Goal: Complete application form: Complete application form

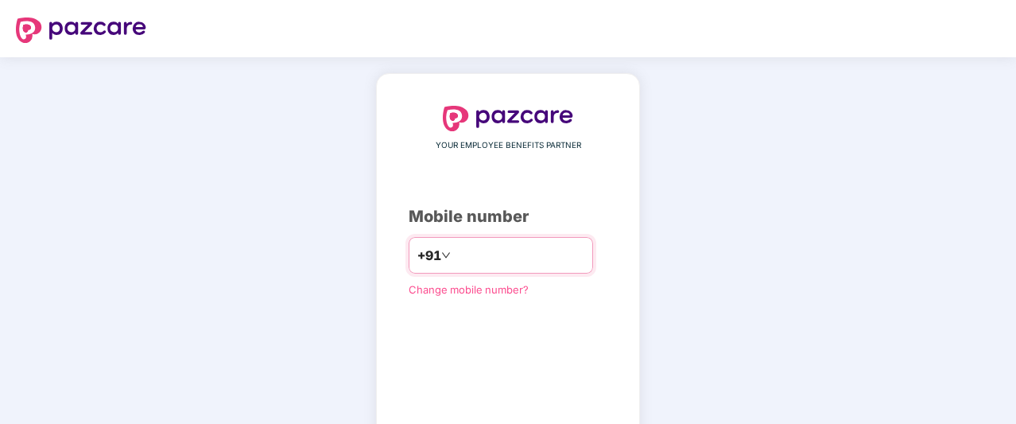
click at [568, 243] on input "number" at bounding box center [519, 255] width 130 height 25
type input "**********"
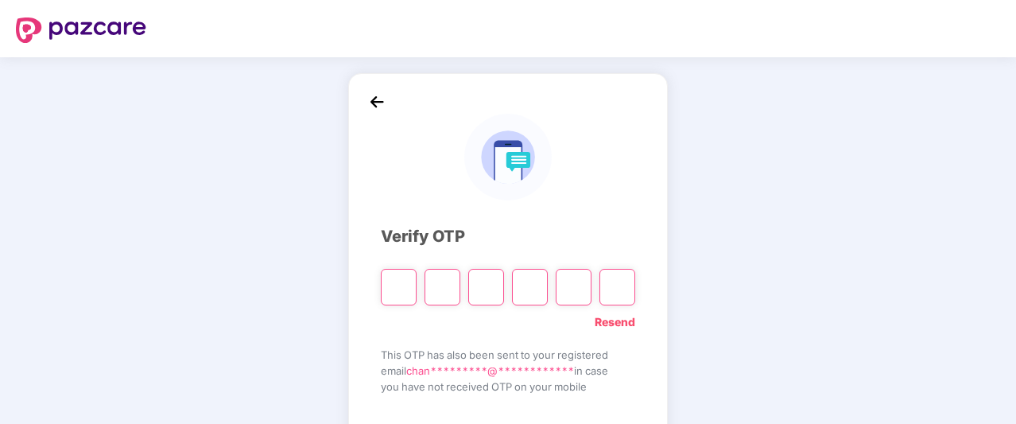
type input "*"
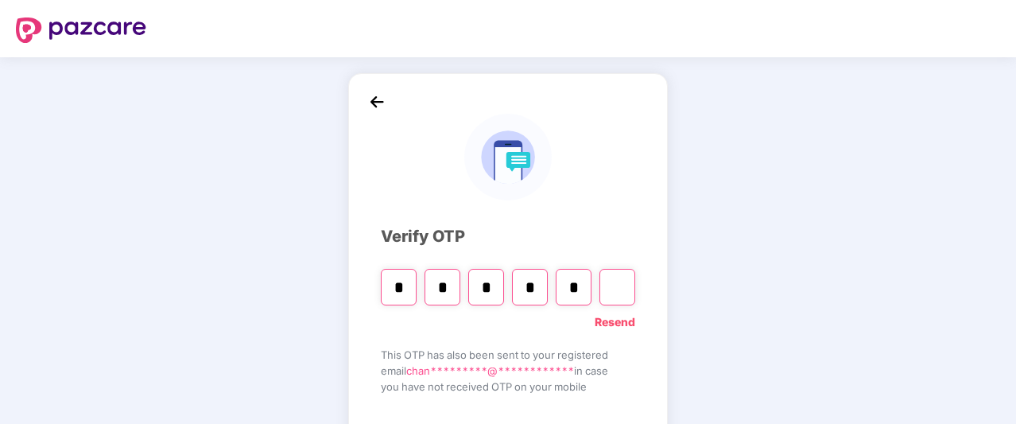
type input "*"
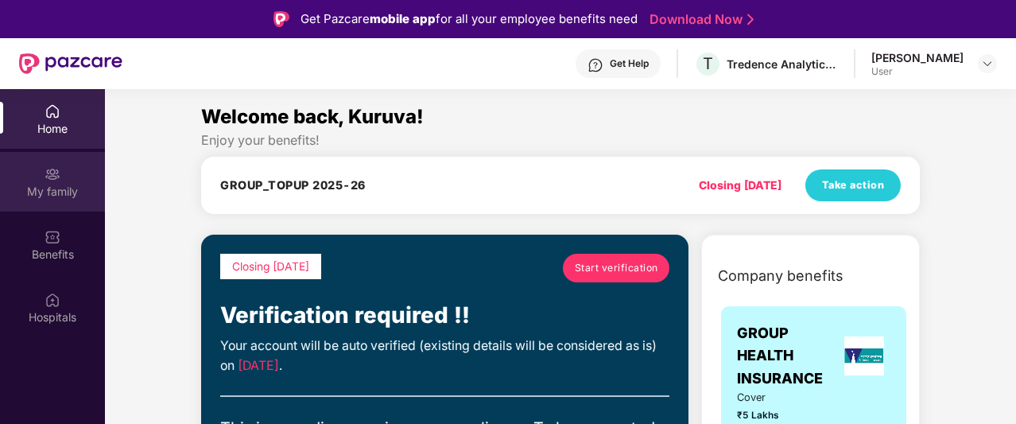
click at [62, 188] on div "My family" at bounding box center [52, 192] width 105 height 16
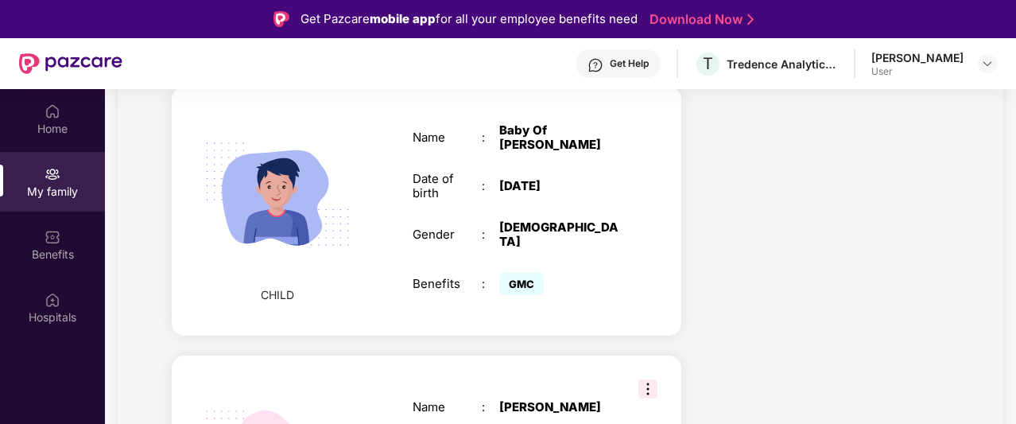
scroll to position [1252, 0]
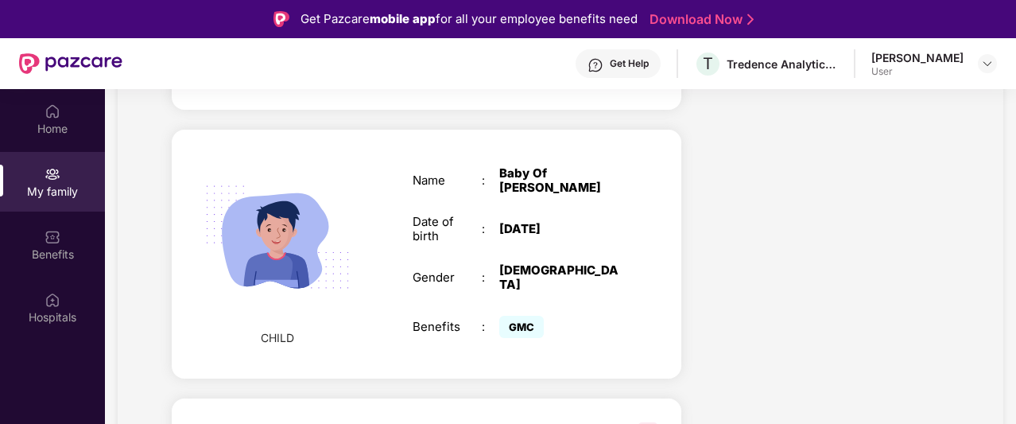
click at [546, 275] on div "Name : Baby Of [PERSON_NAME] Date of birth : [DEMOGRAPHIC_DATA] Gender : [DEMOG…" at bounding box center [516, 253] width 239 height 215
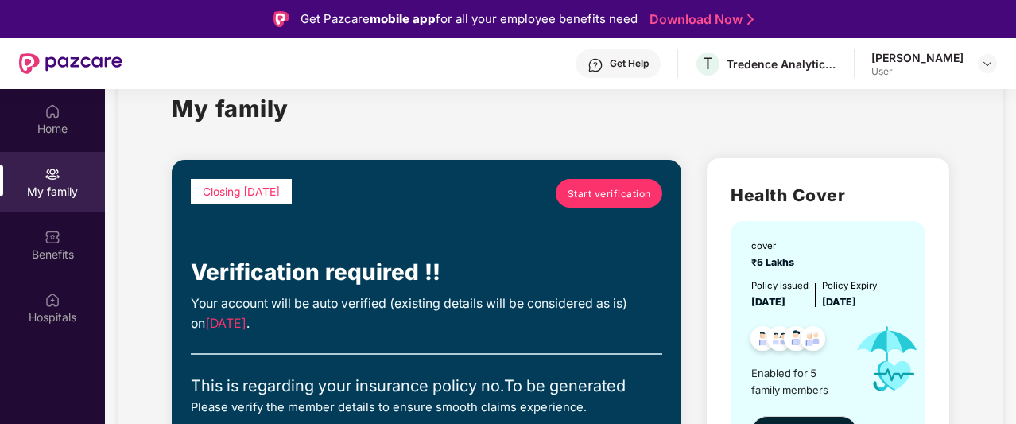
scroll to position [0, 0]
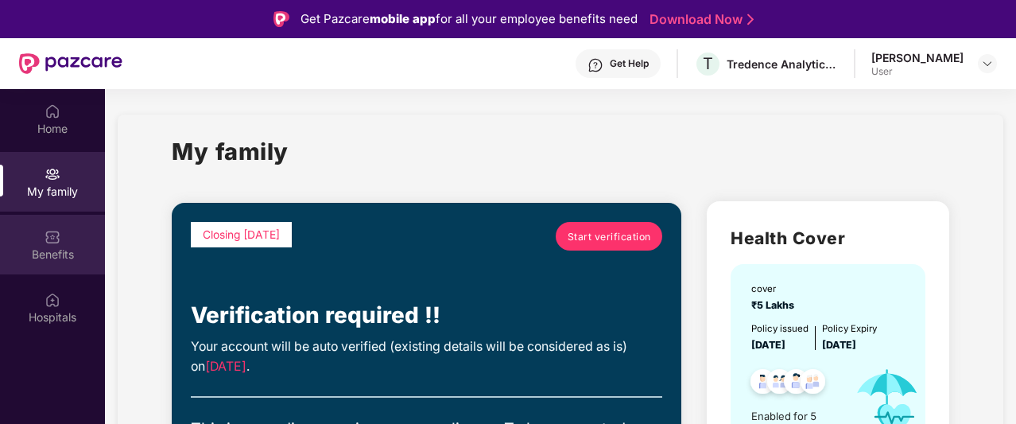
click at [43, 254] on div "Benefits" at bounding box center [52, 255] width 105 height 16
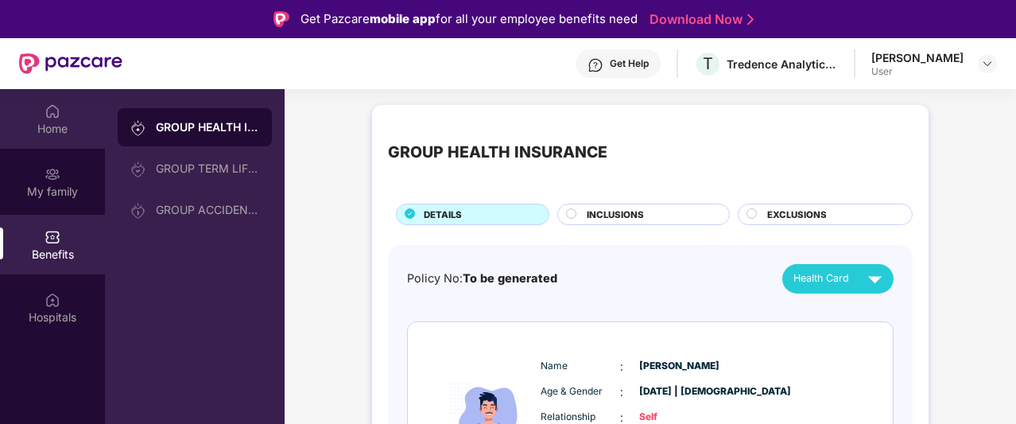
click at [39, 118] on div "Home" at bounding box center [52, 119] width 105 height 60
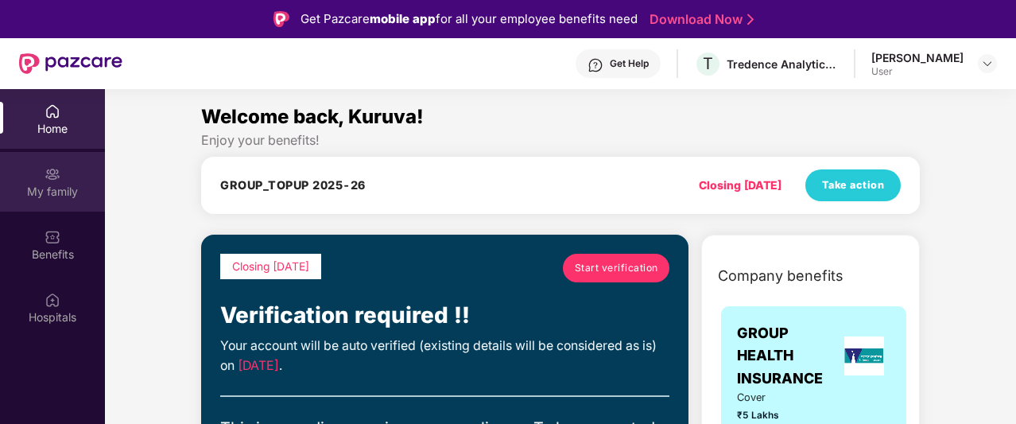
click at [59, 169] on img at bounding box center [53, 174] width 16 height 16
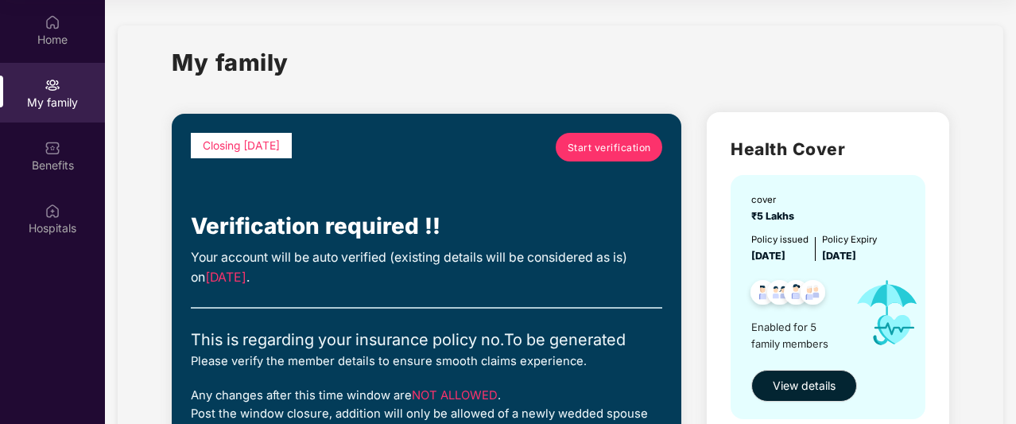
click at [601, 144] on span "Start verification" at bounding box center [610, 147] width 84 height 15
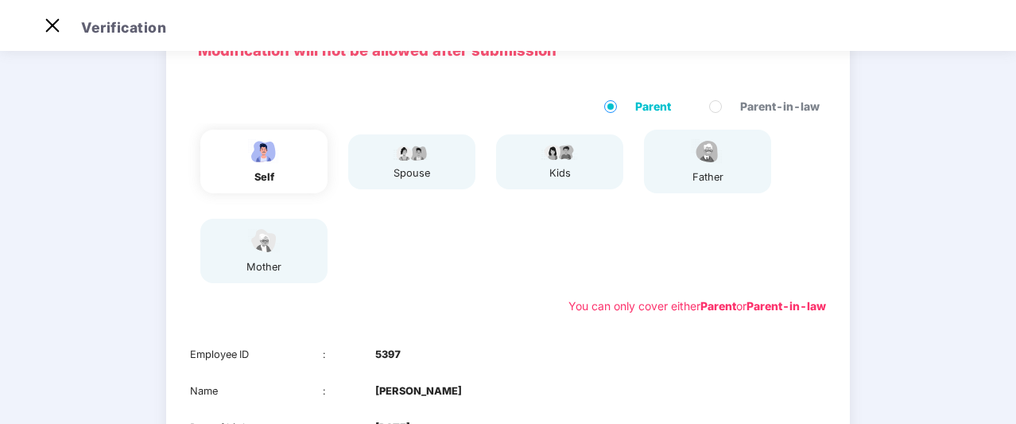
scroll to position [93, 0]
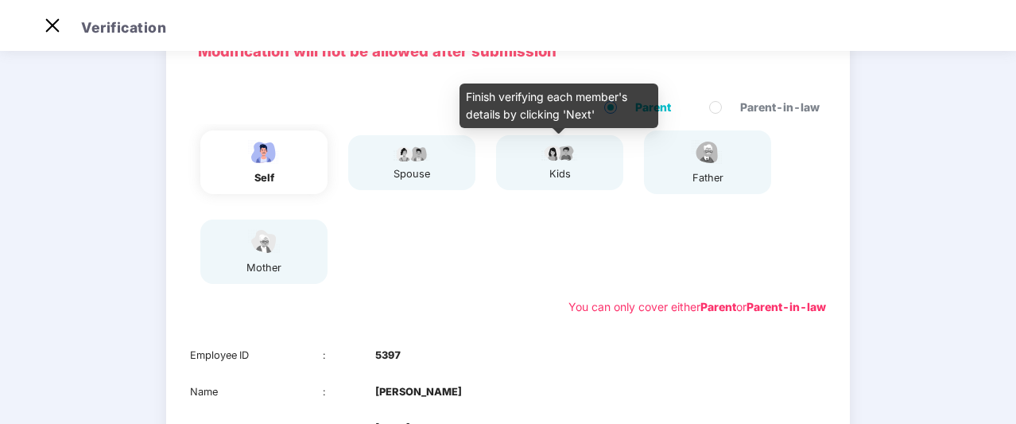
click at [546, 160] on img at bounding box center [560, 152] width 40 height 19
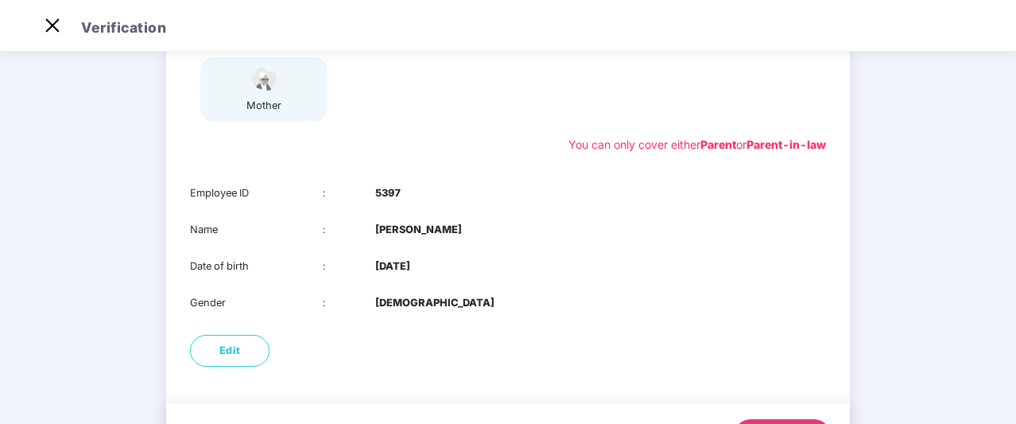
scroll to position [297, 0]
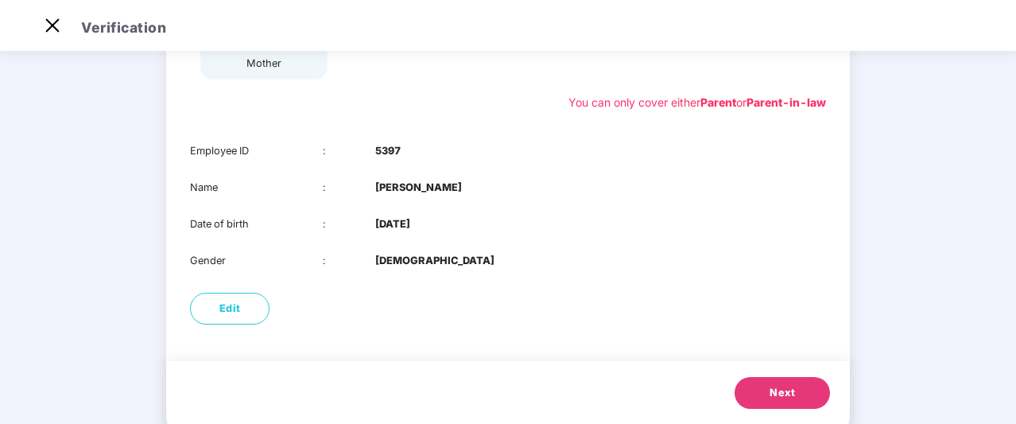
click at [755, 394] on button "Next" at bounding box center [782, 393] width 95 height 32
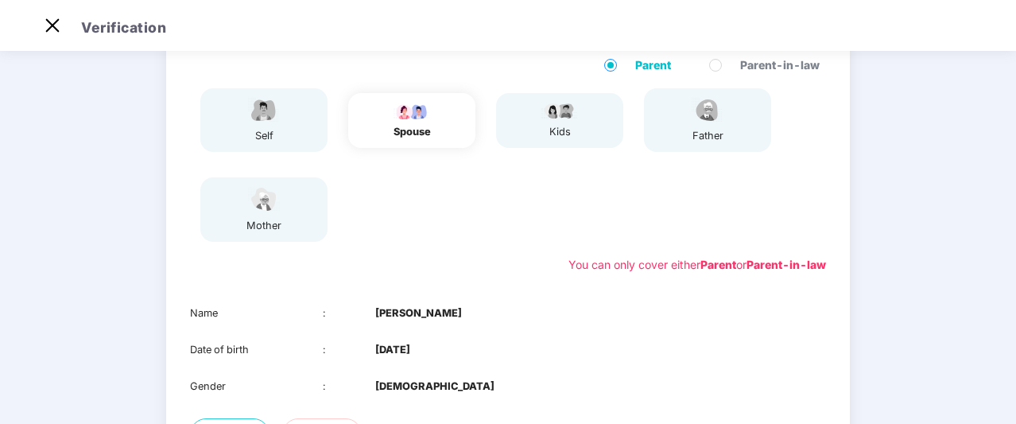
scroll to position [298, 0]
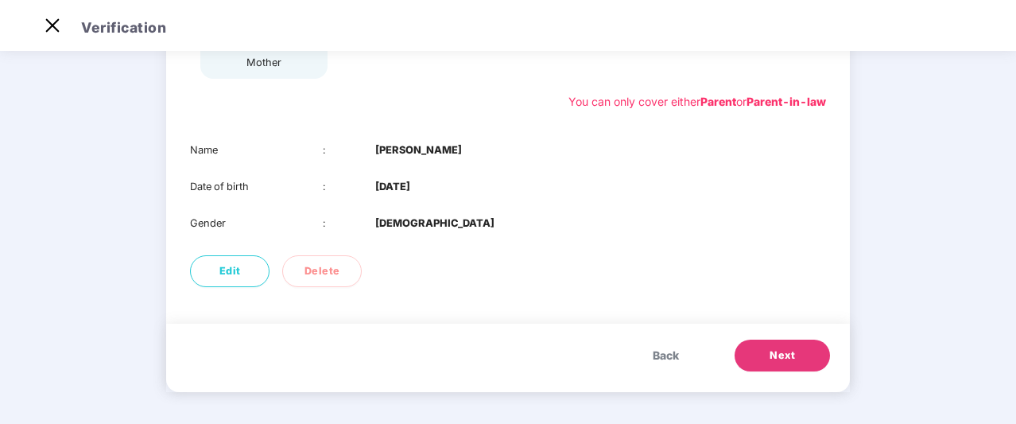
click at [762, 357] on button "Next" at bounding box center [782, 356] width 95 height 32
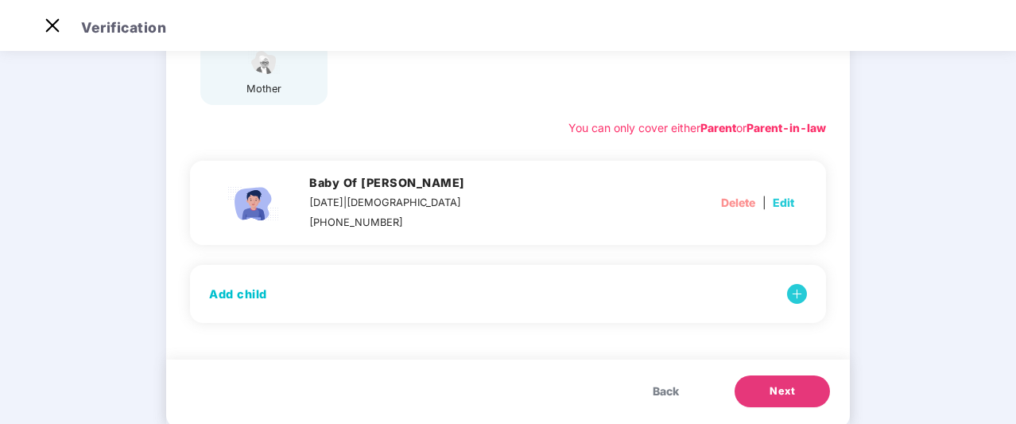
scroll to position [241, 0]
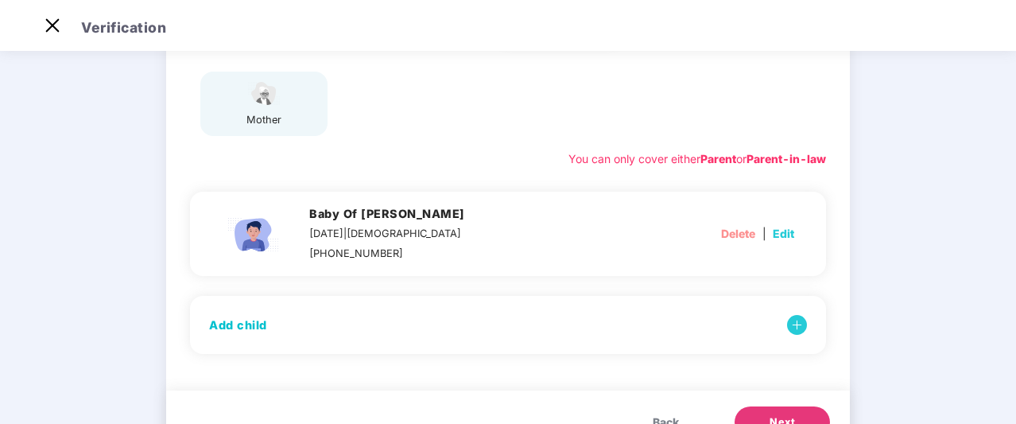
click at [783, 232] on span "Edit" at bounding box center [783, 233] width 21 height 17
select select "****"
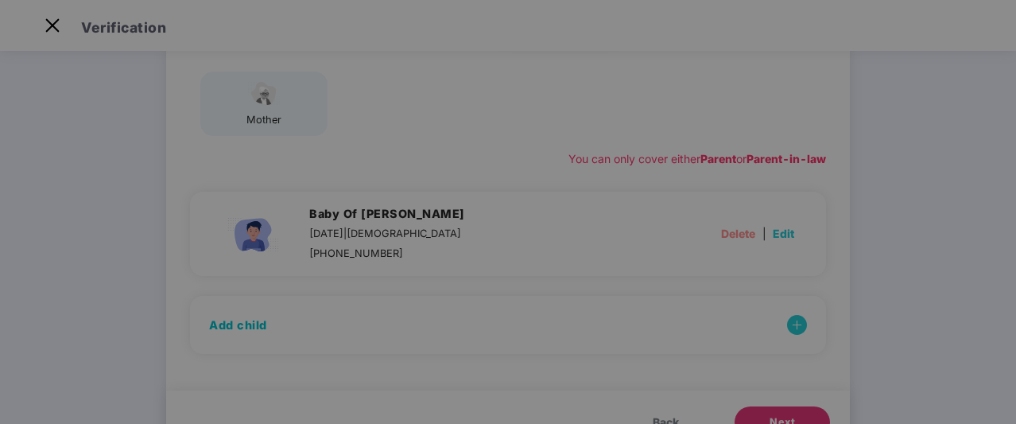
scroll to position [0, 0]
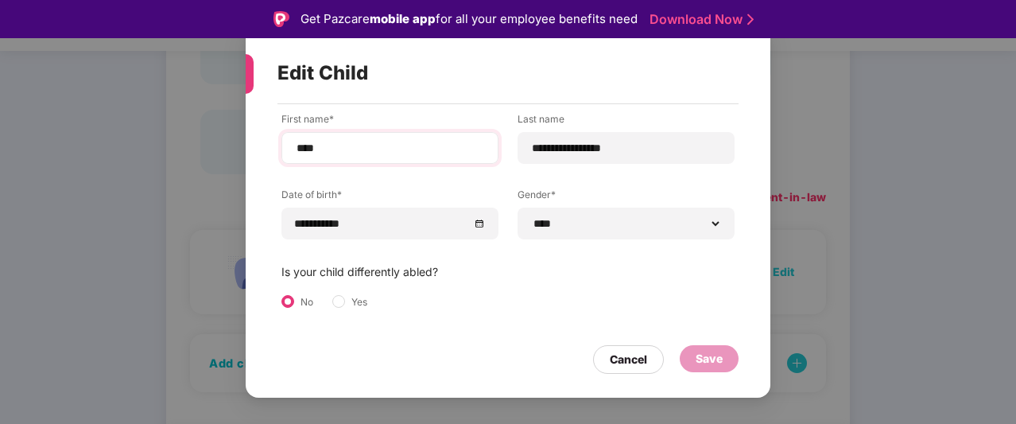
click at [379, 161] on div "****" at bounding box center [390, 148] width 217 height 32
click at [364, 155] on input "****" at bounding box center [390, 148] width 190 height 17
type input "*"
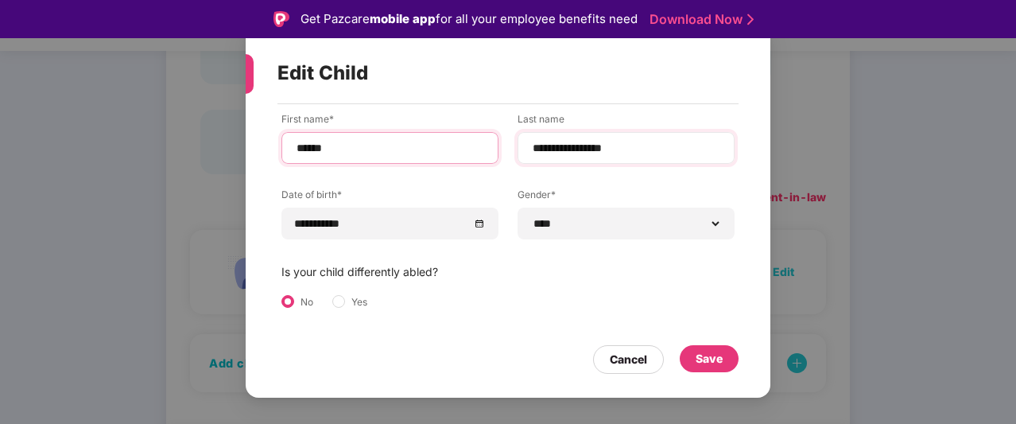
type input "******"
click at [652, 154] on input "**********" at bounding box center [626, 148] width 190 height 17
type input "*"
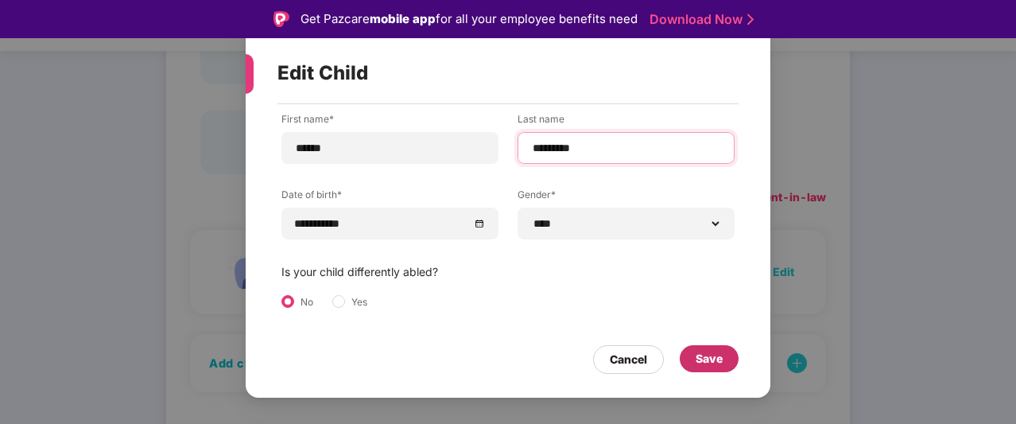
type input "*********"
click at [705, 359] on div "Save" at bounding box center [709, 358] width 27 height 17
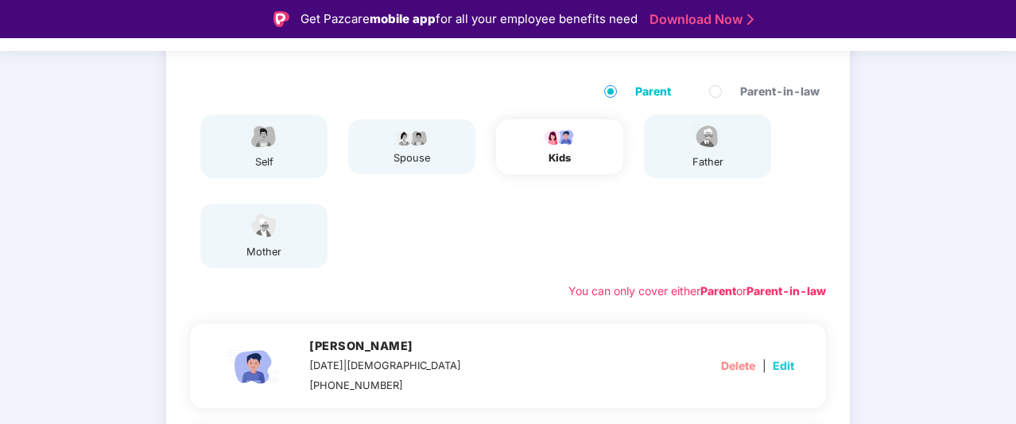
scroll to position [308, 0]
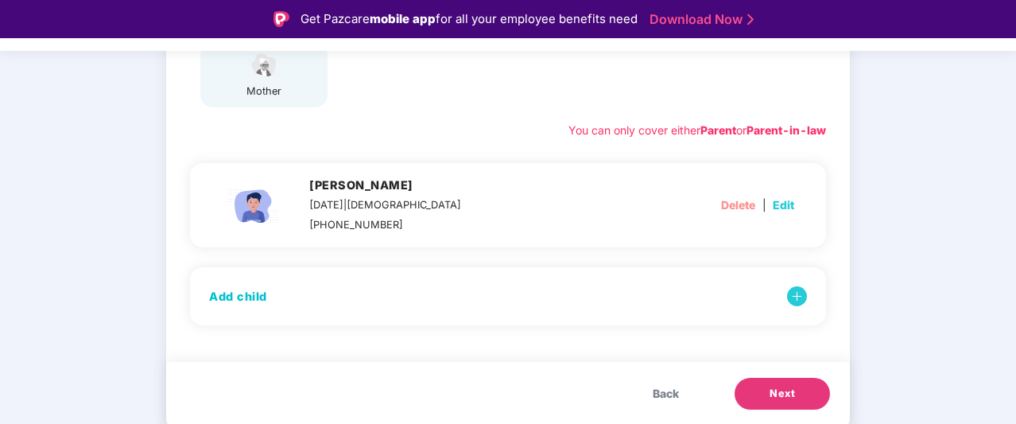
click at [656, 391] on span "Back" at bounding box center [666, 393] width 26 height 17
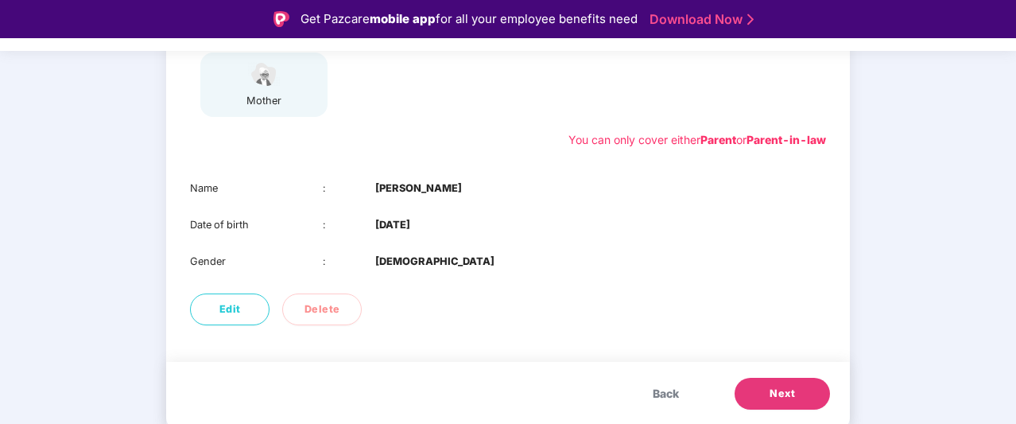
scroll to position [298, 0]
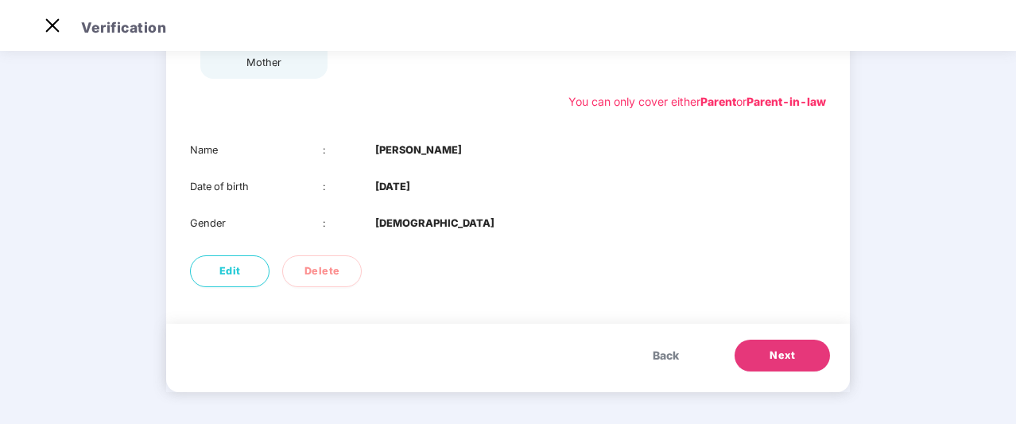
click at [763, 365] on button "Next" at bounding box center [782, 356] width 95 height 32
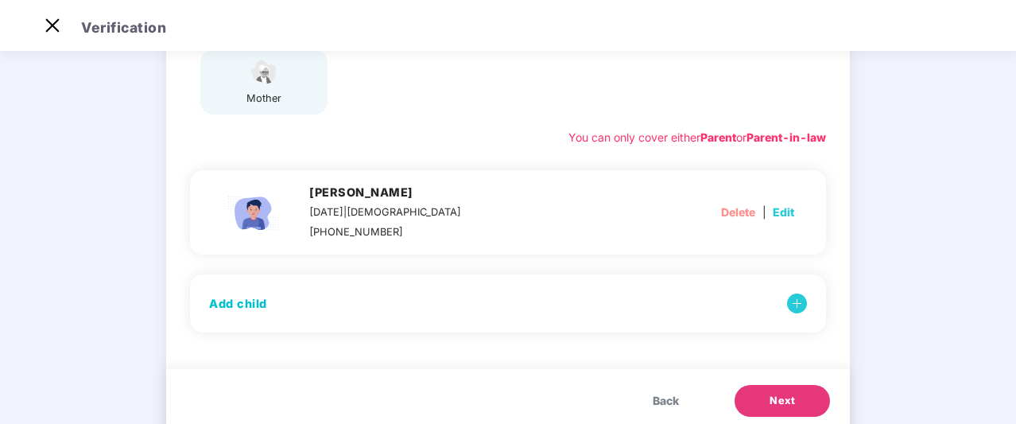
scroll to position [262, 0]
click at [786, 219] on span "Edit" at bounding box center [783, 212] width 21 height 17
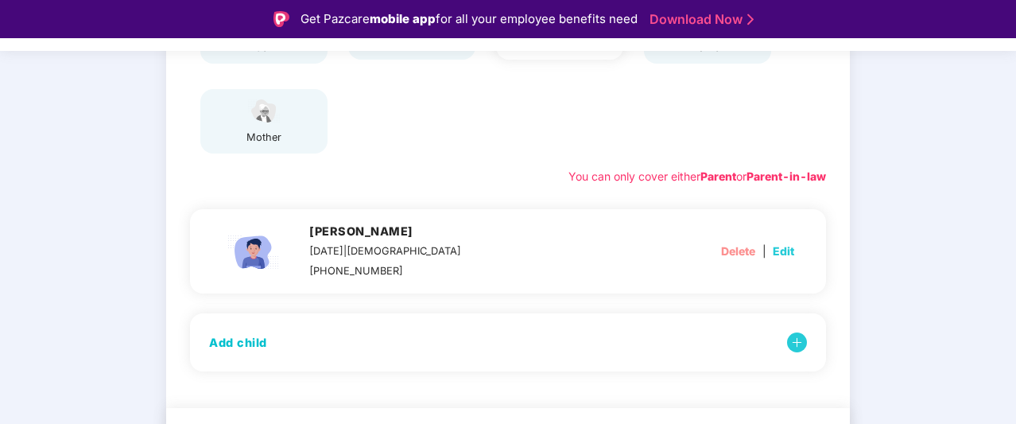
select select "****"
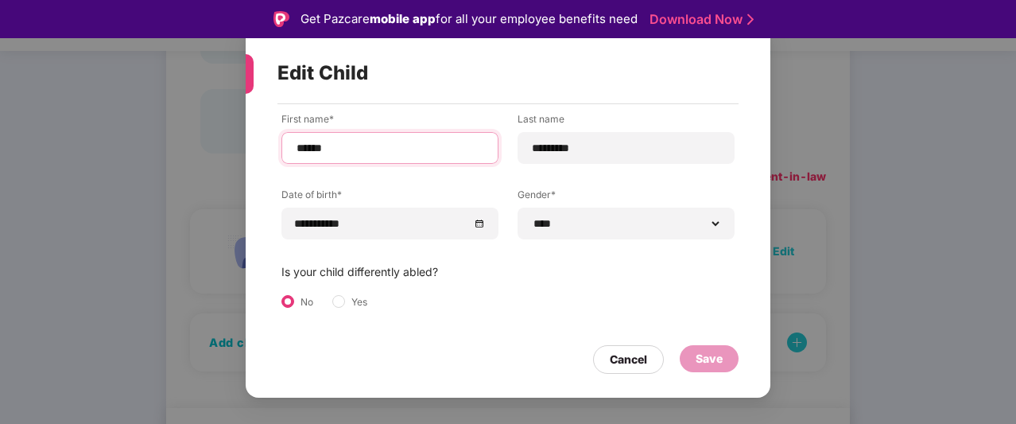
click at [365, 145] on input "******" at bounding box center [390, 148] width 190 height 17
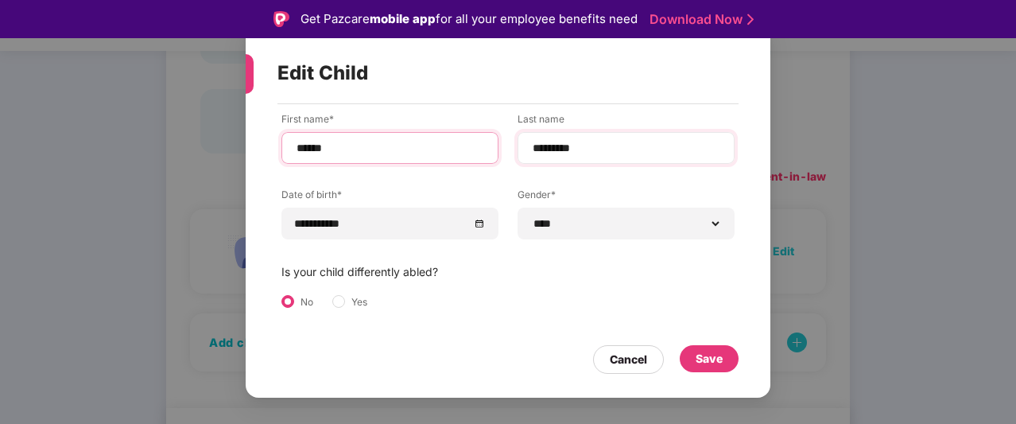
type input "******"
click at [622, 150] on input "*********" at bounding box center [626, 148] width 190 height 17
type input "*********"
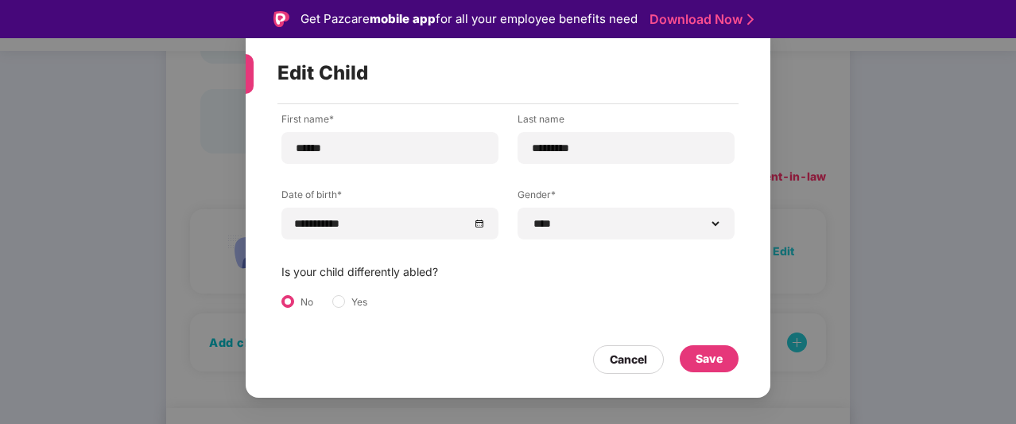
click at [623, 90] on div "Edit Child" at bounding box center [489, 73] width 423 height 62
click at [693, 354] on div "Save" at bounding box center [709, 358] width 59 height 27
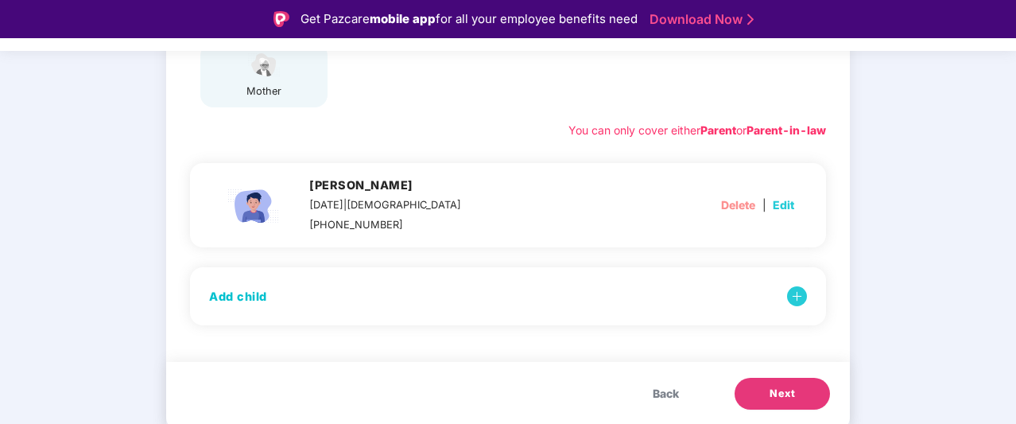
scroll to position [38, 0]
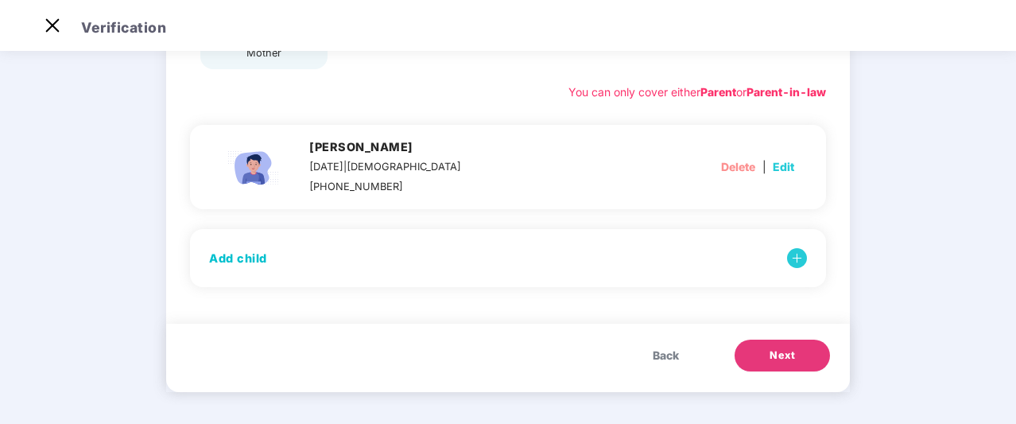
click at [752, 360] on button "Next" at bounding box center [782, 356] width 95 height 32
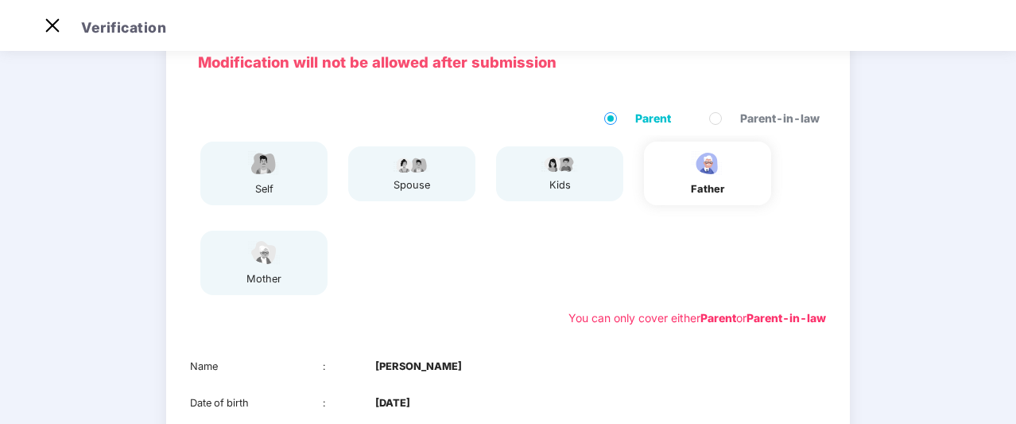
scroll to position [298, 0]
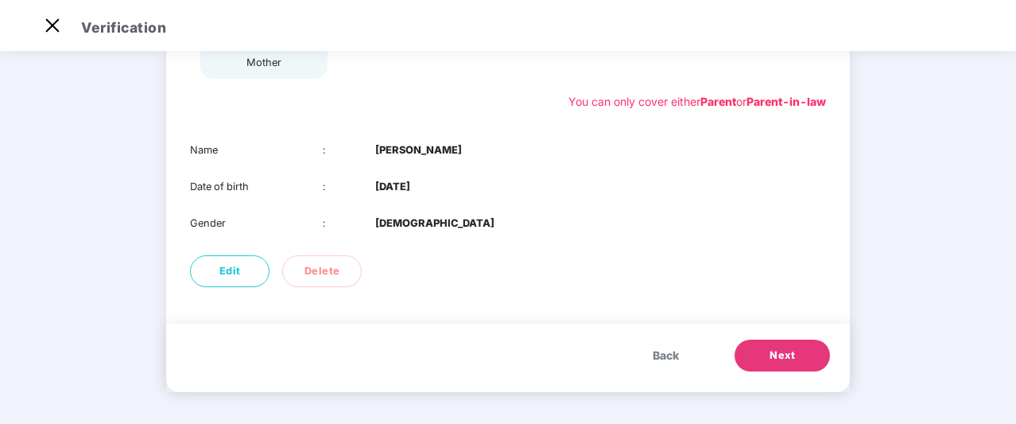
click at [783, 346] on button "Next" at bounding box center [782, 356] width 95 height 32
click at [666, 352] on span "Back" at bounding box center [666, 355] width 26 height 17
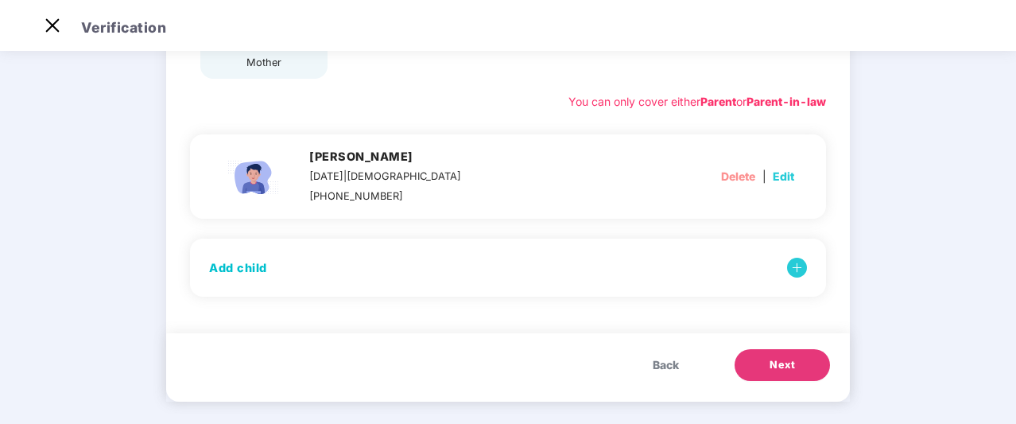
click at [666, 352] on button "Back" at bounding box center [666, 365] width 58 height 32
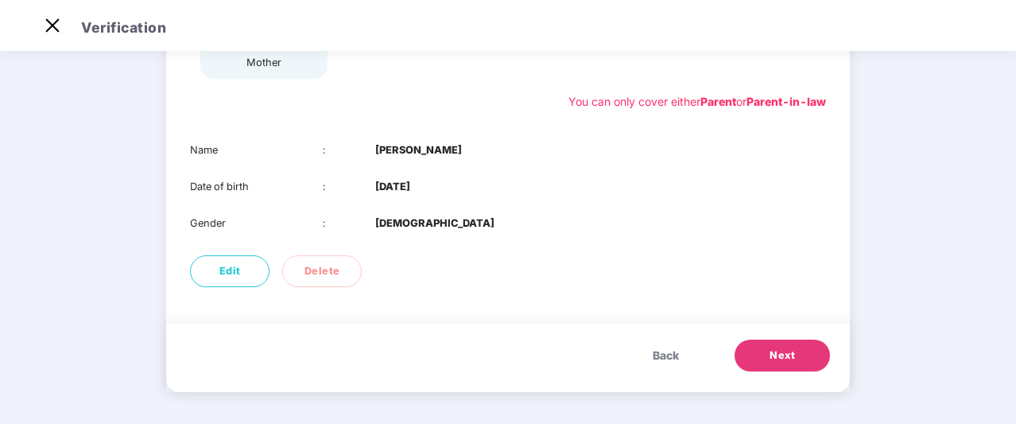
click at [666, 352] on span "Back" at bounding box center [666, 355] width 26 height 17
click at [666, 352] on div "Modification will not be allowed after submission Parent Parent-in-law self spo…" at bounding box center [508, 103] width 684 height 577
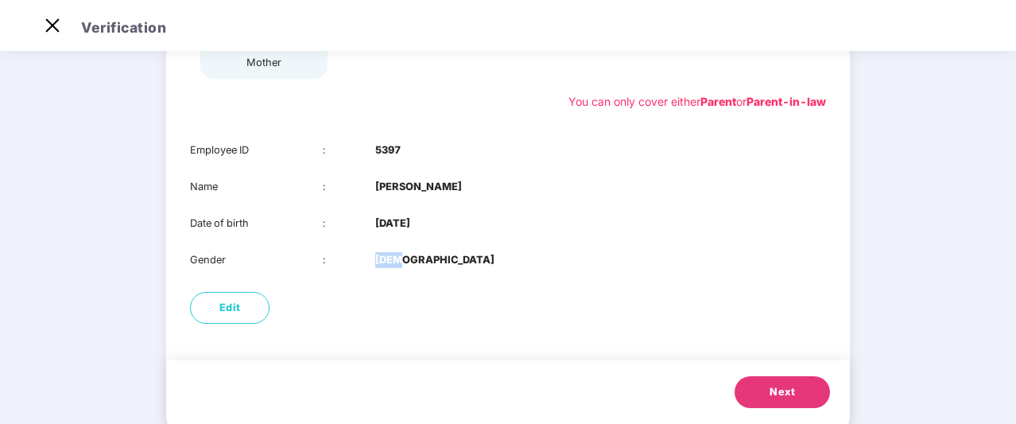
click at [666, 352] on div "Modification will not be allowed after submission Parent Parent-in-law self spo…" at bounding box center [508, 122] width 684 height 614
click at [544, 322] on div "Edit" at bounding box center [508, 308] width 684 height 48
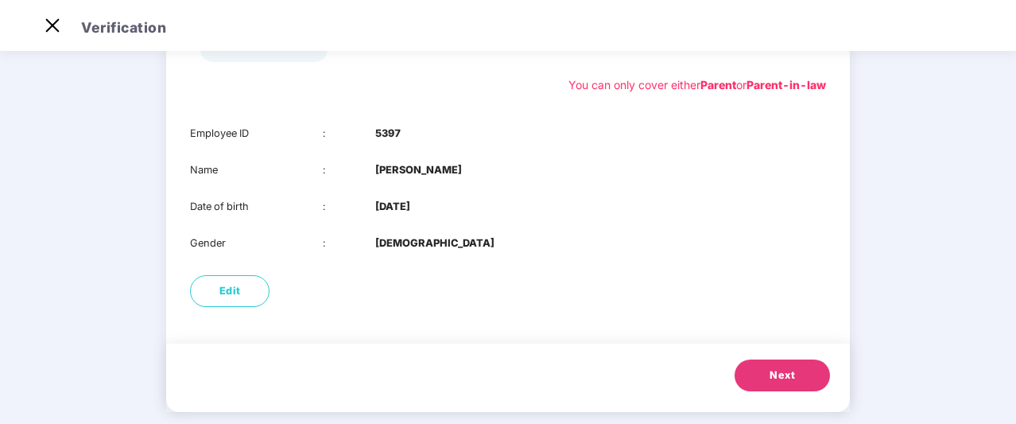
scroll to position [335, 0]
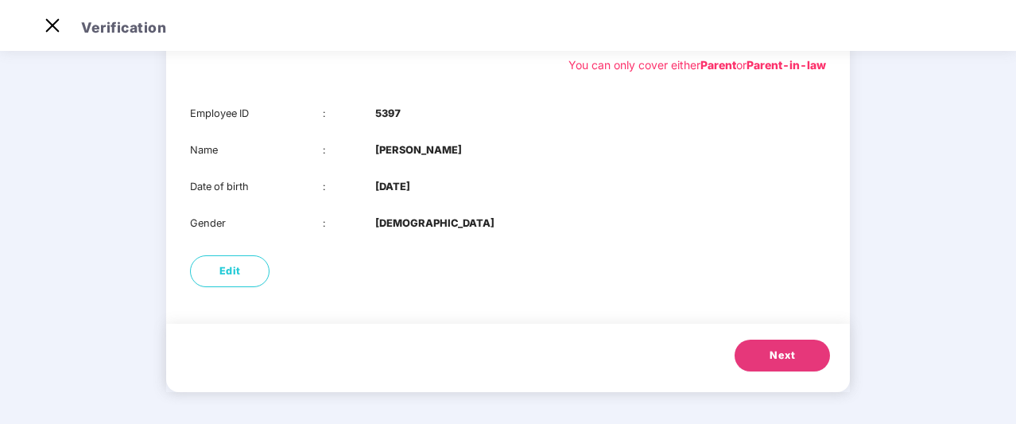
click at [767, 354] on button "Next" at bounding box center [782, 356] width 95 height 32
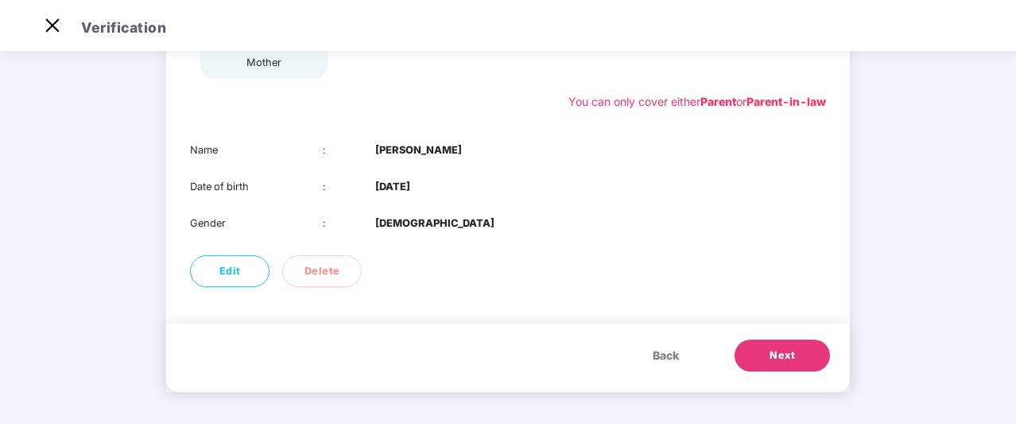
scroll to position [263, 0]
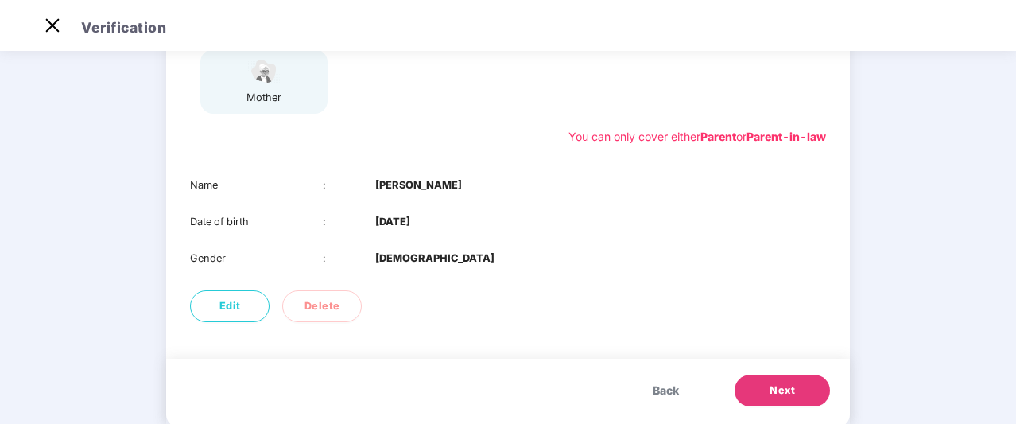
click at [669, 388] on span "Back" at bounding box center [666, 390] width 26 height 17
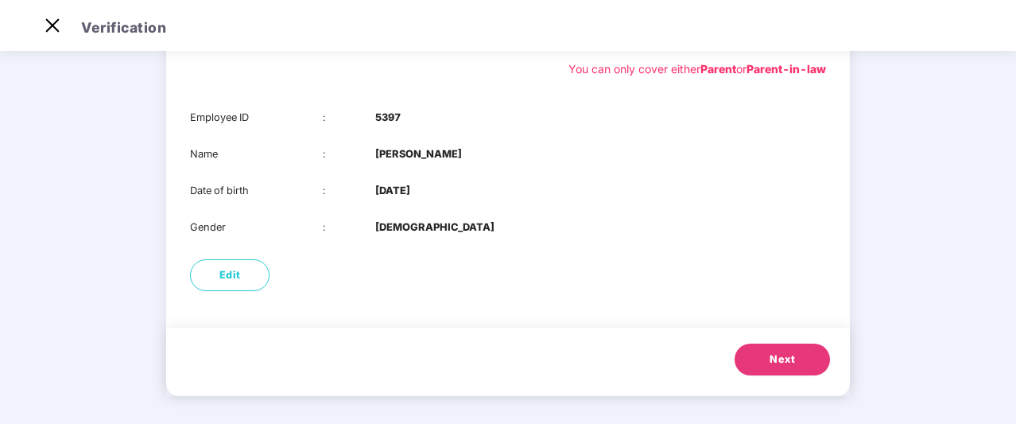
scroll to position [335, 0]
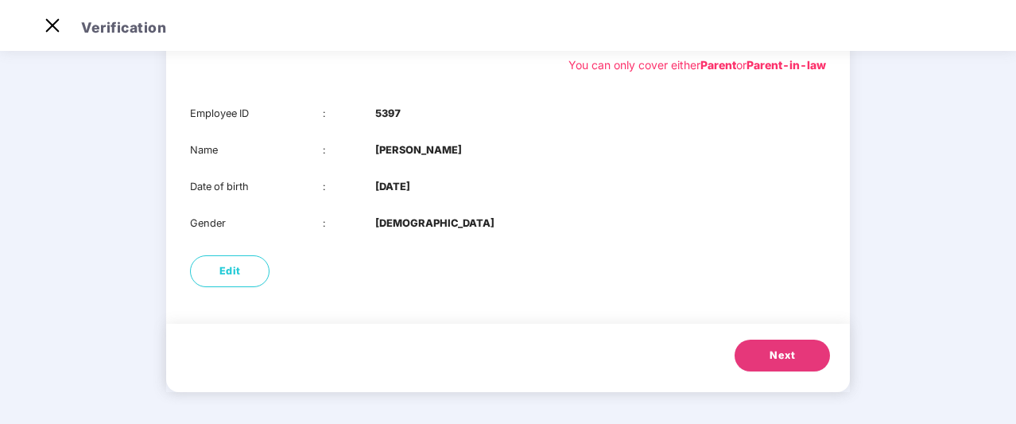
click at [797, 352] on button "Next" at bounding box center [782, 356] width 95 height 32
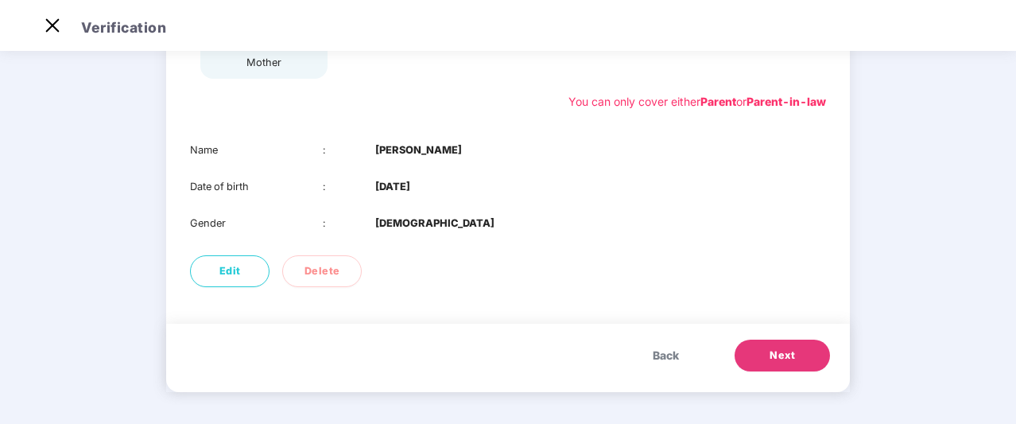
click at [767, 352] on button "Next" at bounding box center [782, 356] width 95 height 32
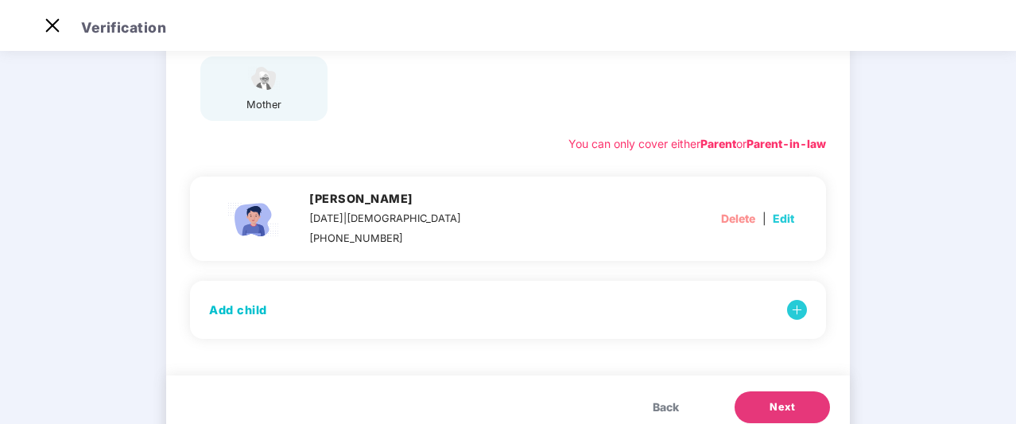
scroll to position [308, 0]
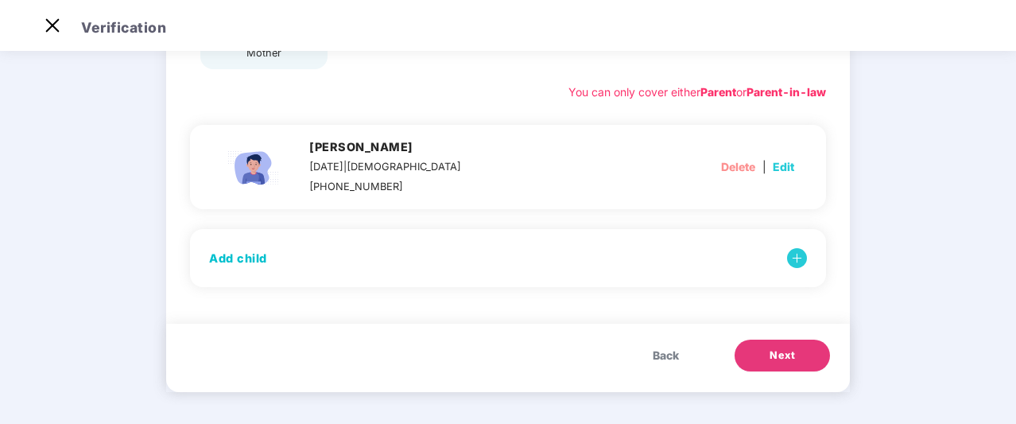
click at [773, 357] on span "Next" at bounding box center [782, 356] width 25 height 16
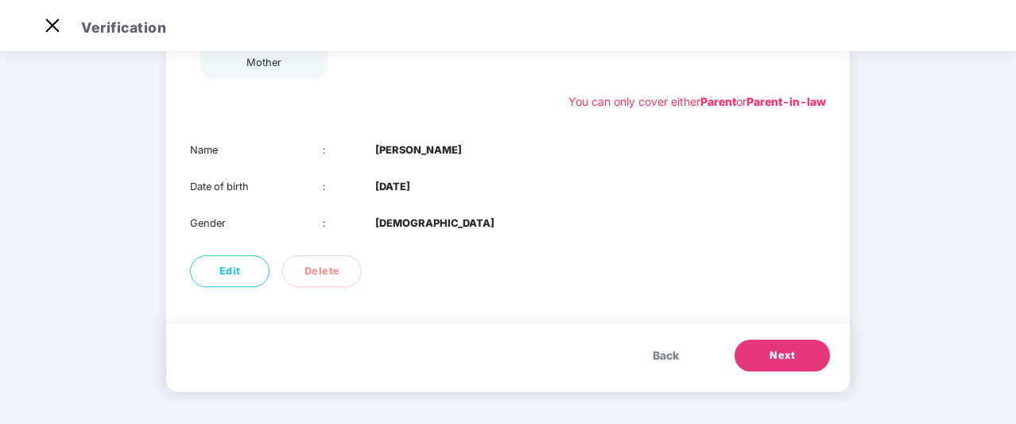
scroll to position [298, 0]
click at [773, 357] on span "Next" at bounding box center [782, 356] width 25 height 16
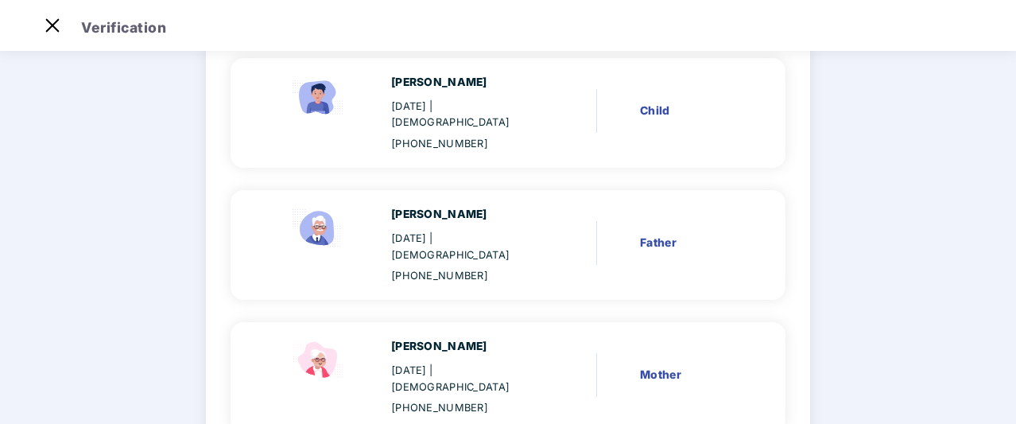
scroll to position [478, 0]
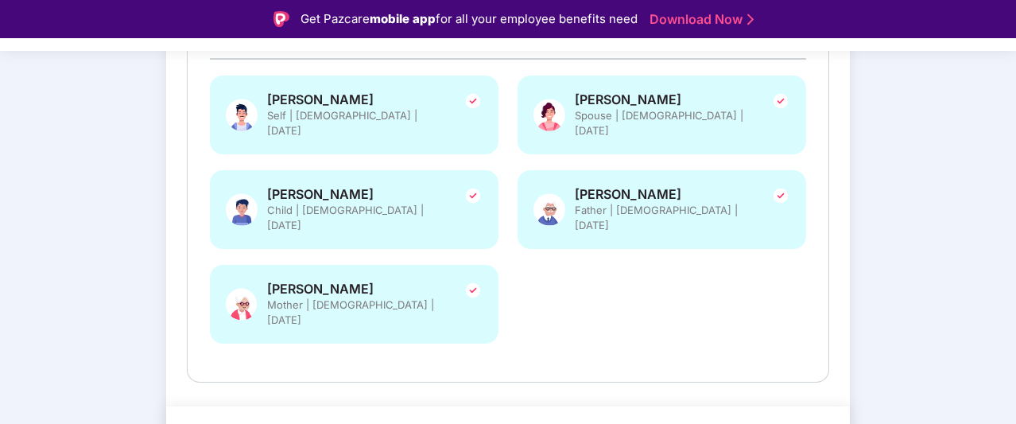
scroll to position [331, 0]
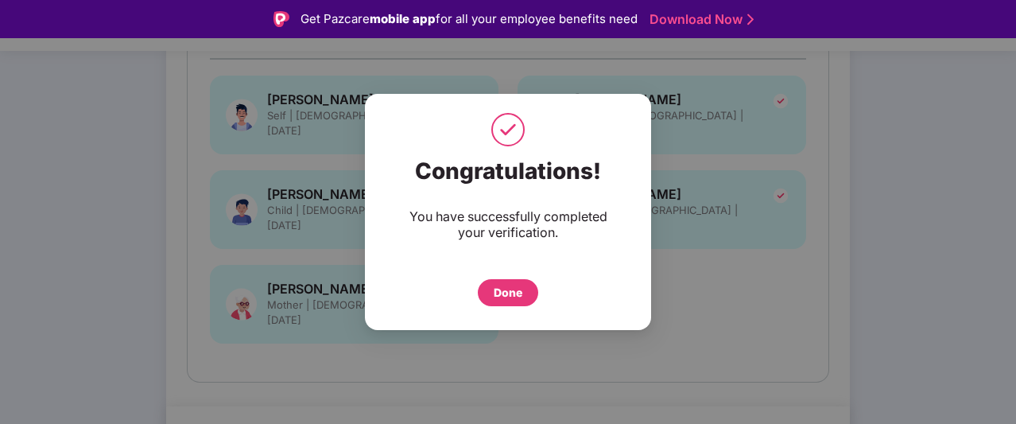
click at [504, 295] on div "Done" at bounding box center [508, 292] width 29 height 17
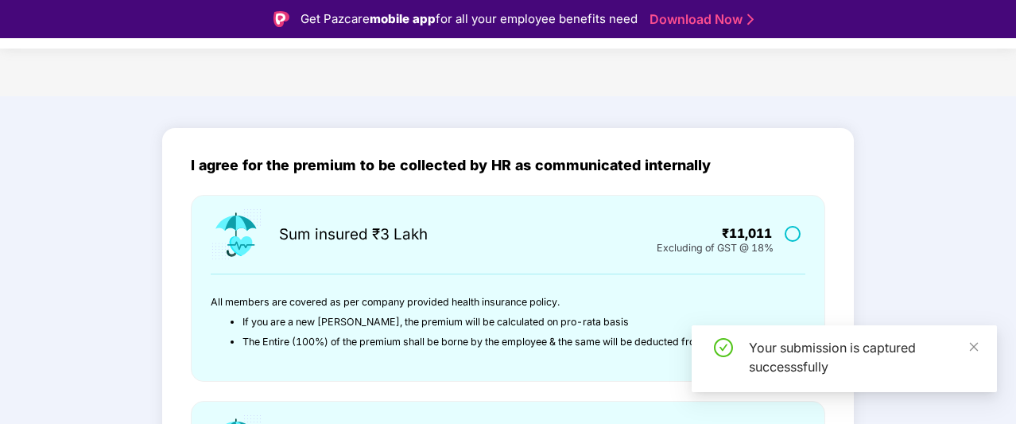
scroll to position [40, 0]
click at [980, 346] on div "Your submission is captured successsfully" at bounding box center [844, 358] width 305 height 67
click at [973, 348] on icon "close" at bounding box center [974, 346] width 9 height 9
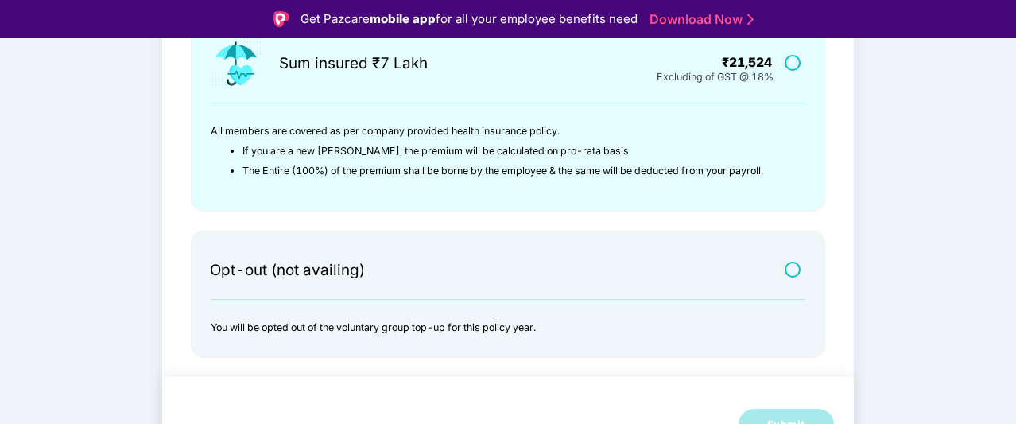
scroll to position [38, 0]
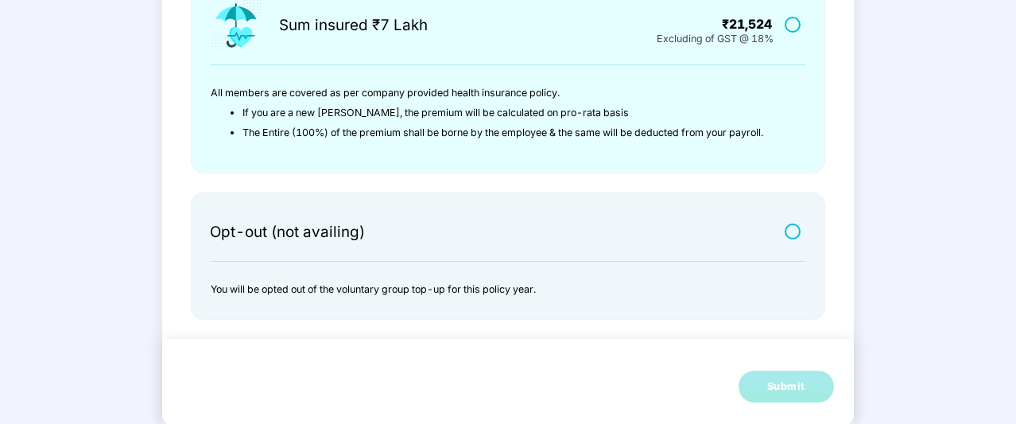
click at [796, 221] on div at bounding box center [794, 229] width 29 height 21
click at [791, 225] on label at bounding box center [795, 231] width 20 height 14
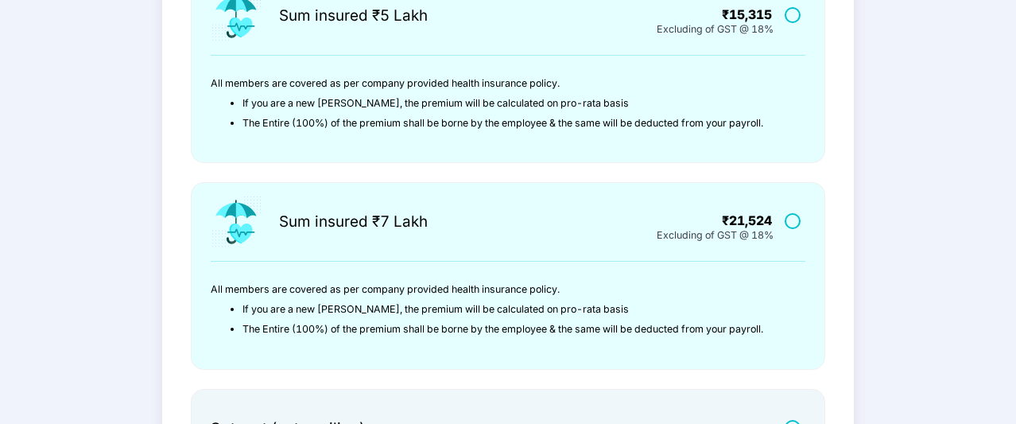
scroll to position [623, 0]
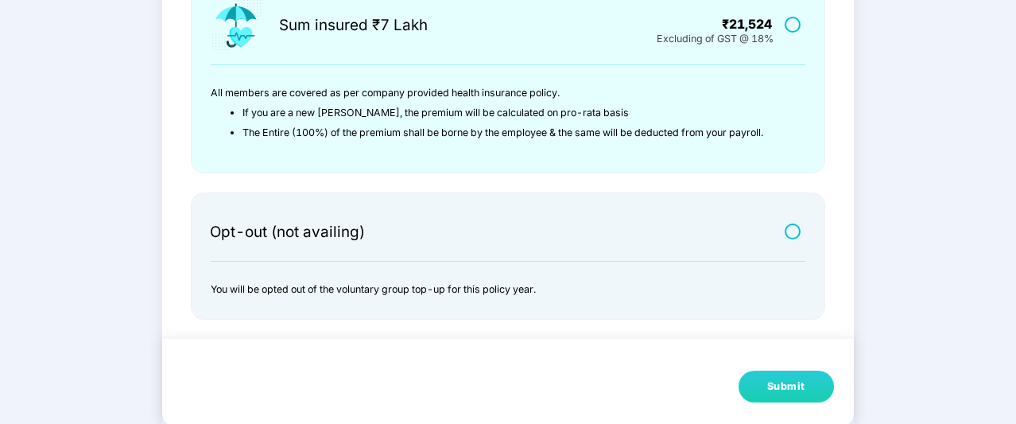
click at [758, 389] on button "Submit" at bounding box center [786, 387] width 95 height 32
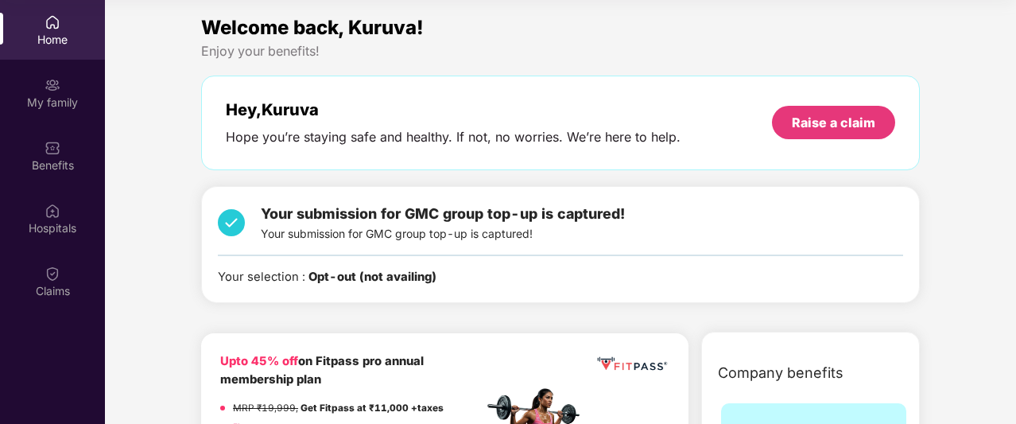
scroll to position [87, 0]
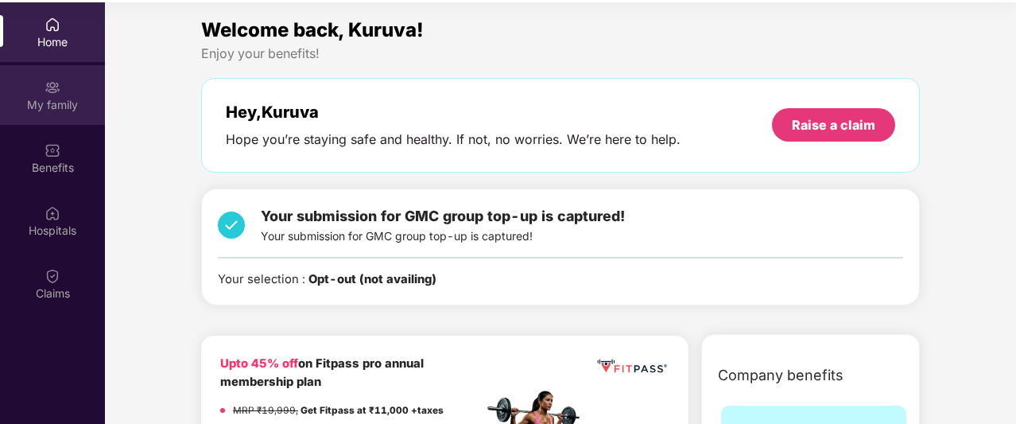
click at [67, 116] on div "My family" at bounding box center [52, 95] width 105 height 60
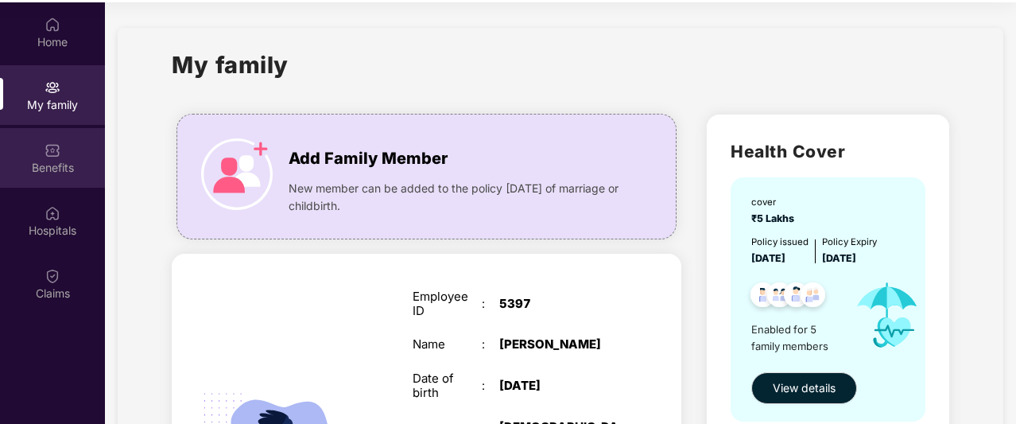
click at [64, 164] on div "Benefits" at bounding box center [52, 168] width 105 height 16
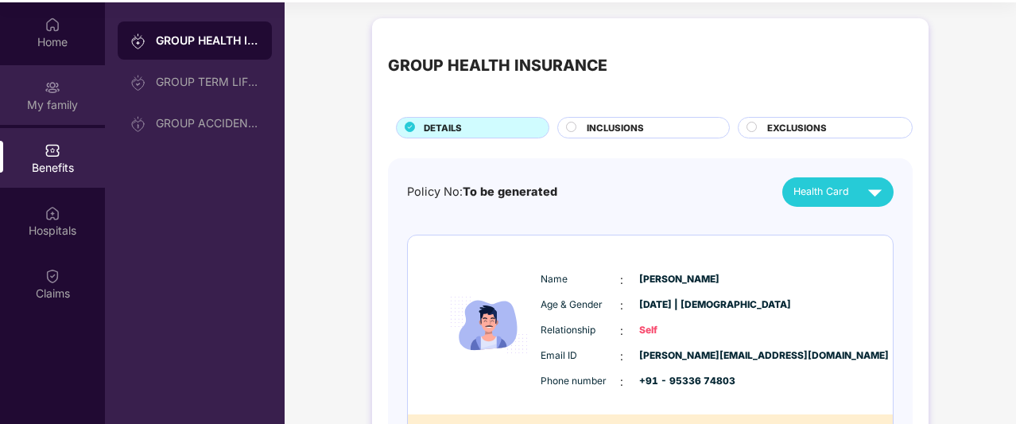
click at [49, 103] on div "My family" at bounding box center [52, 105] width 105 height 16
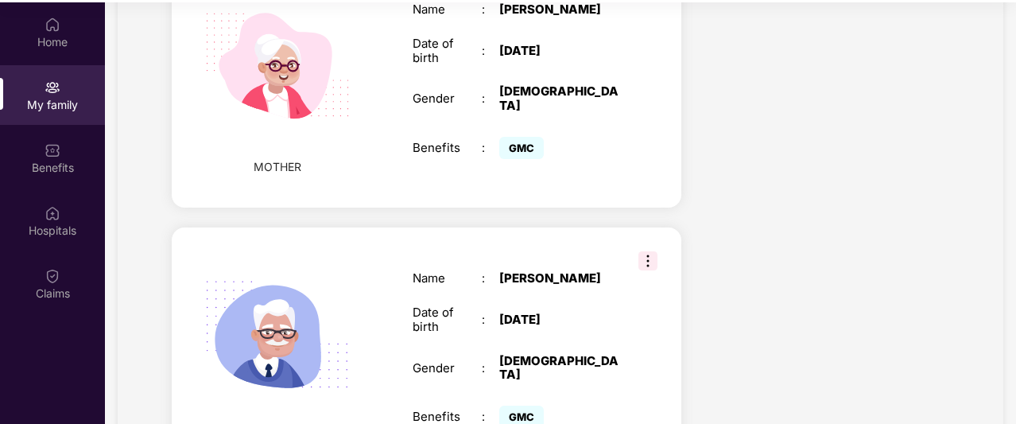
scroll to position [1374, 0]
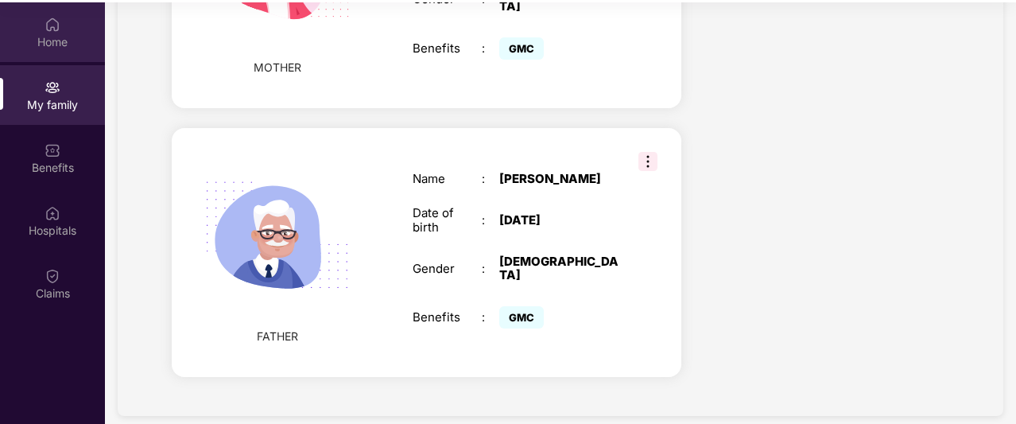
click at [67, 41] on div "Home" at bounding box center [52, 42] width 105 height 16
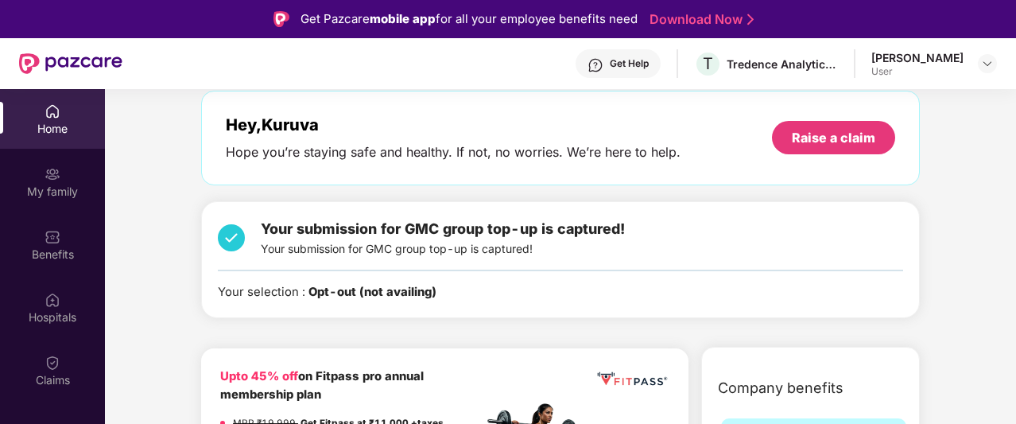
scroll to position [0, 0]
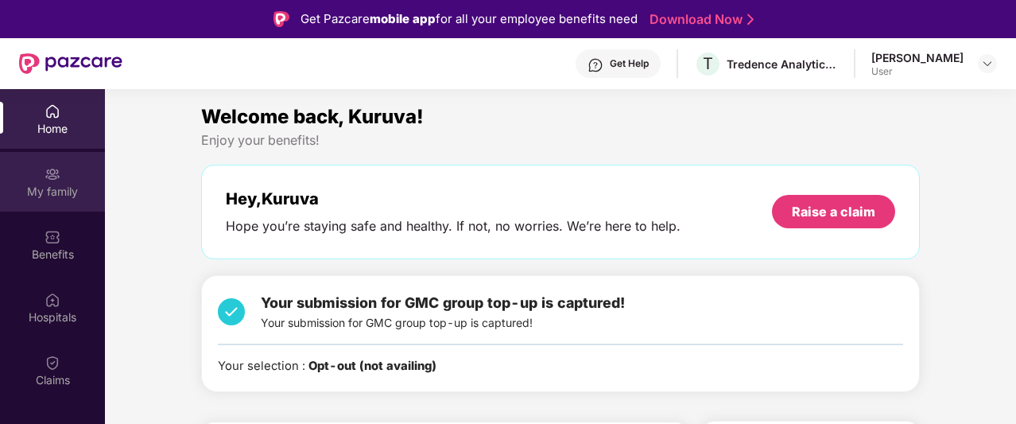
click at [41, 184] on div "My family" at bounding box center [52, 192] width 105 height 16
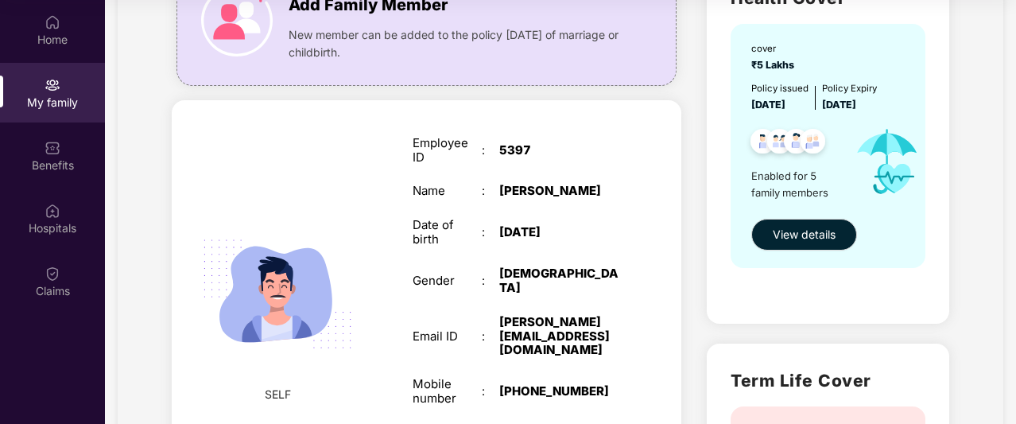
scroll to position [134, 0]
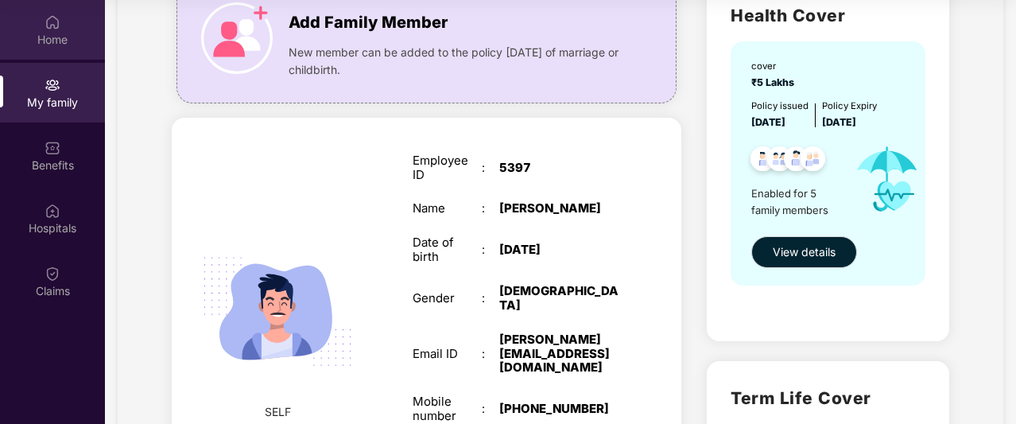
click at [45, 52] on div "Home" at bounding box center [52, 30] width 105 height 60
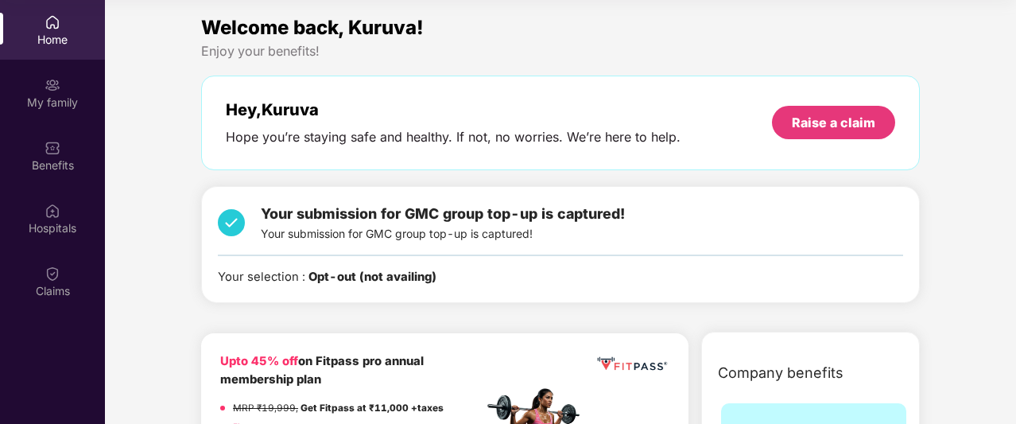
scroll to position [0, 0]
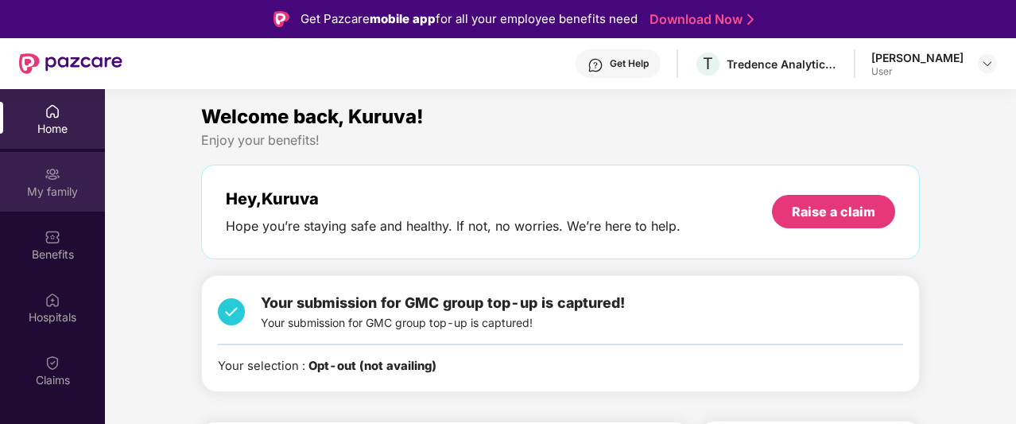
click at [65, 187] on div "My family" at bounding box center [52, 192] width 105 height 16
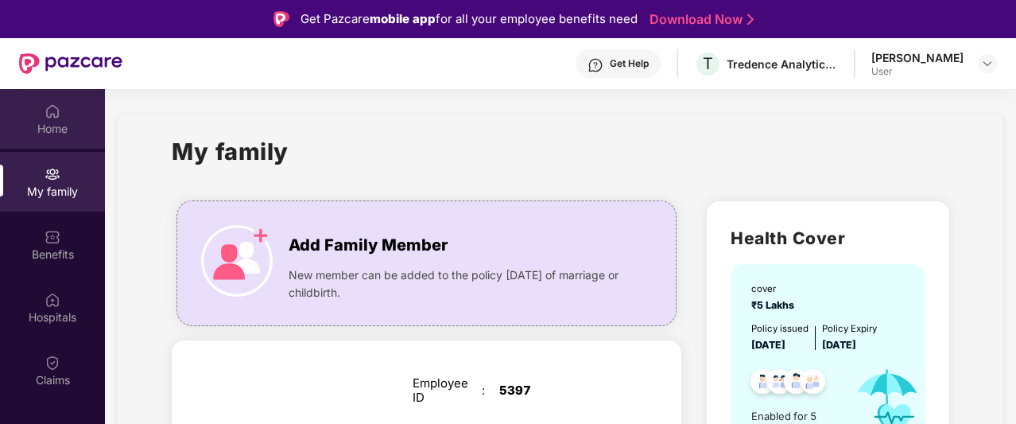
click at [63, 123] on div "Home" at bounding box center [52, 129] width 105 height 16
